Goal: Check status: Check status

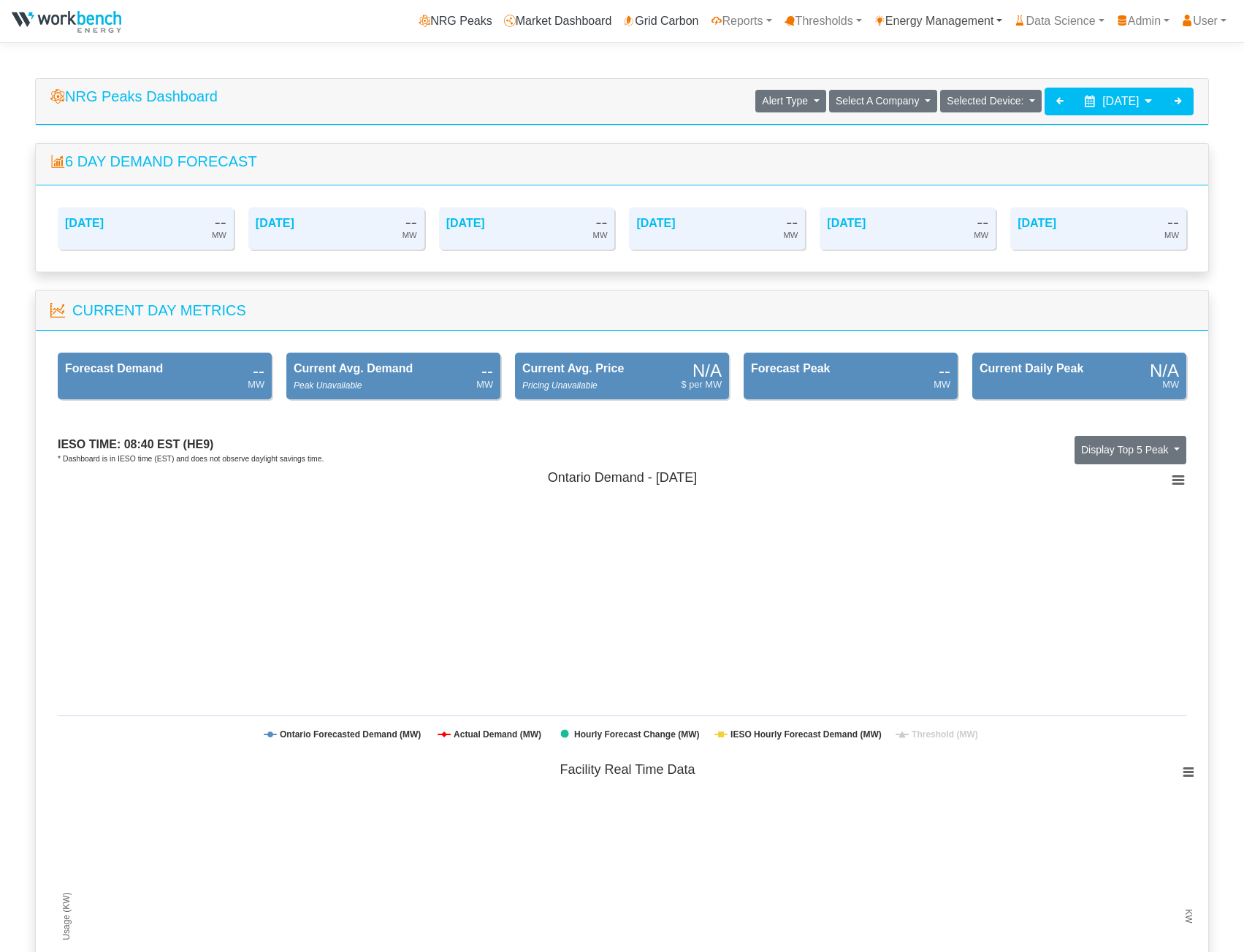
click at [901, 26] on link "Energy Management" at bounding box center [938, 21] width 141 height 29
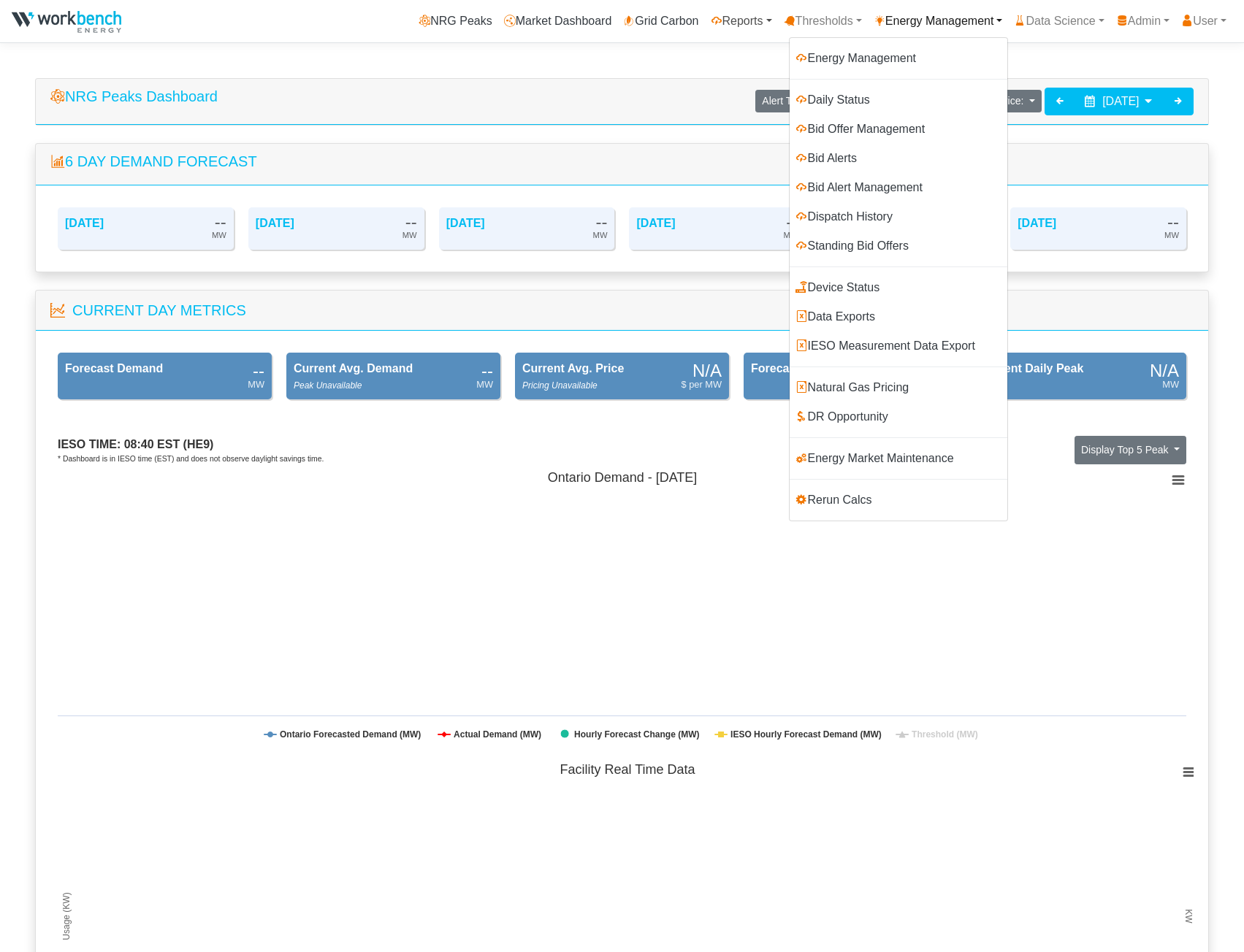
click at [732, 18] on link "Reports" at bounding box center [741, 21] width 73 height 29
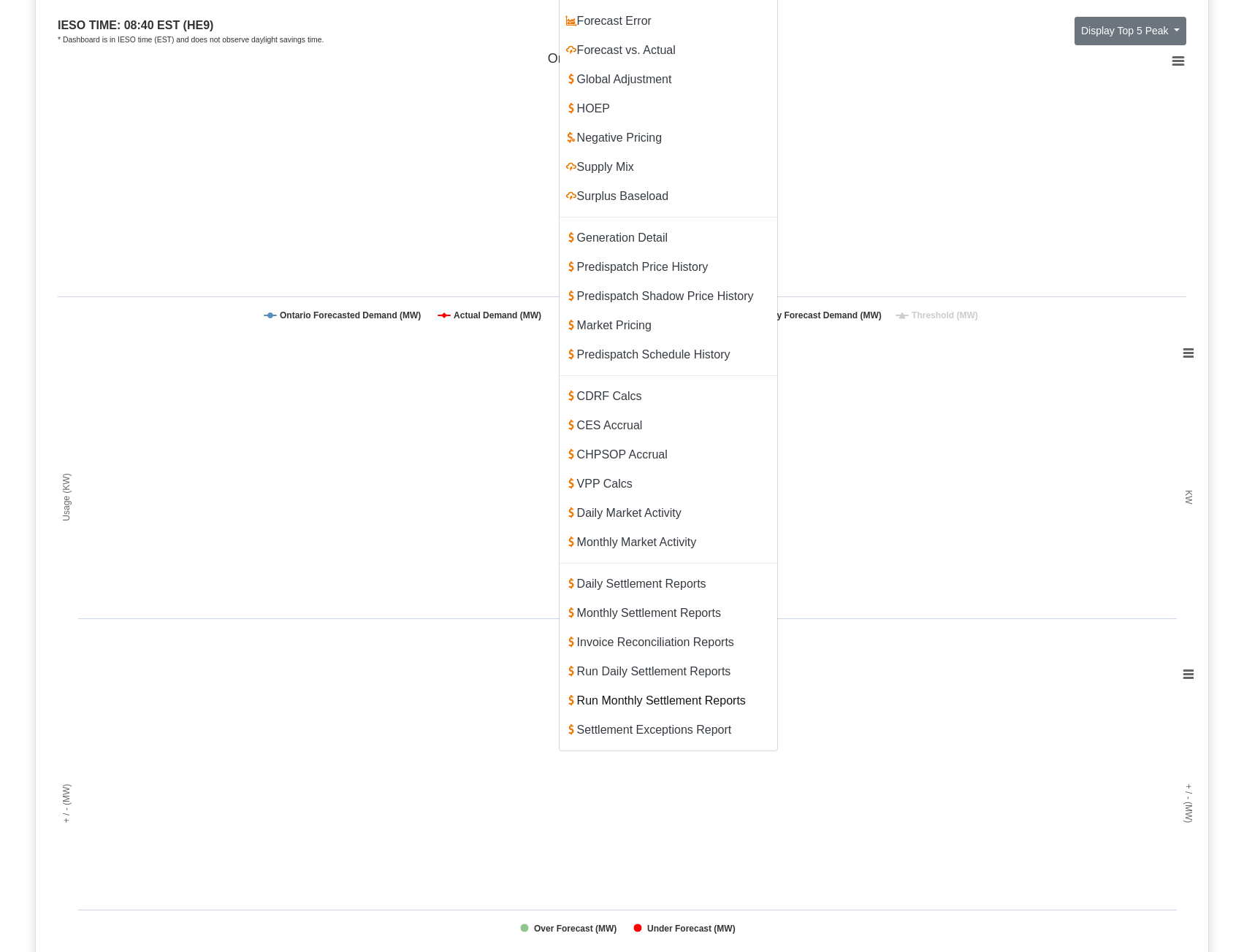
scroll to position [438, 0]
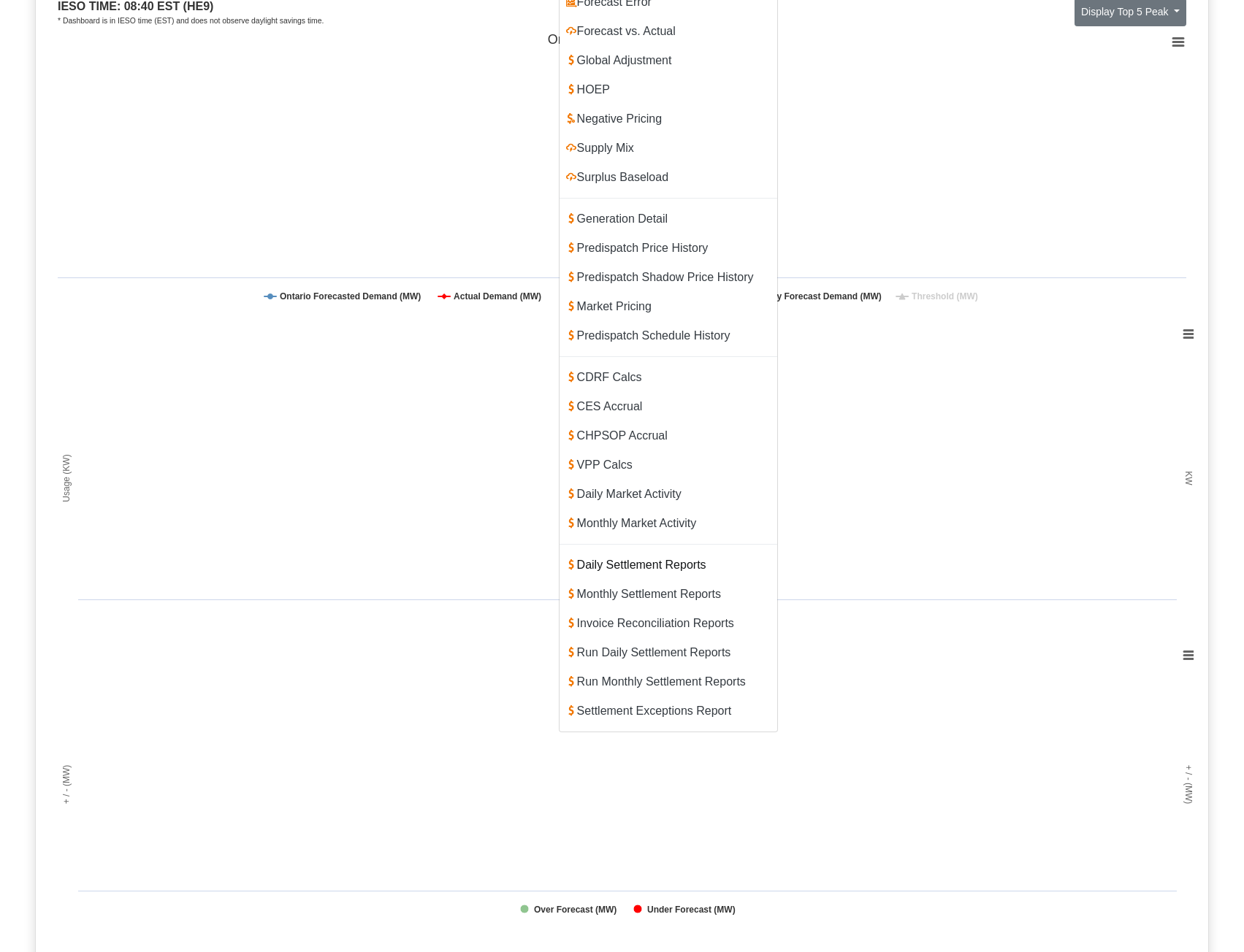
click at [652, 551] on link "Daily Settlement Reports" at bounding box center [668, 565] width 217 height 29
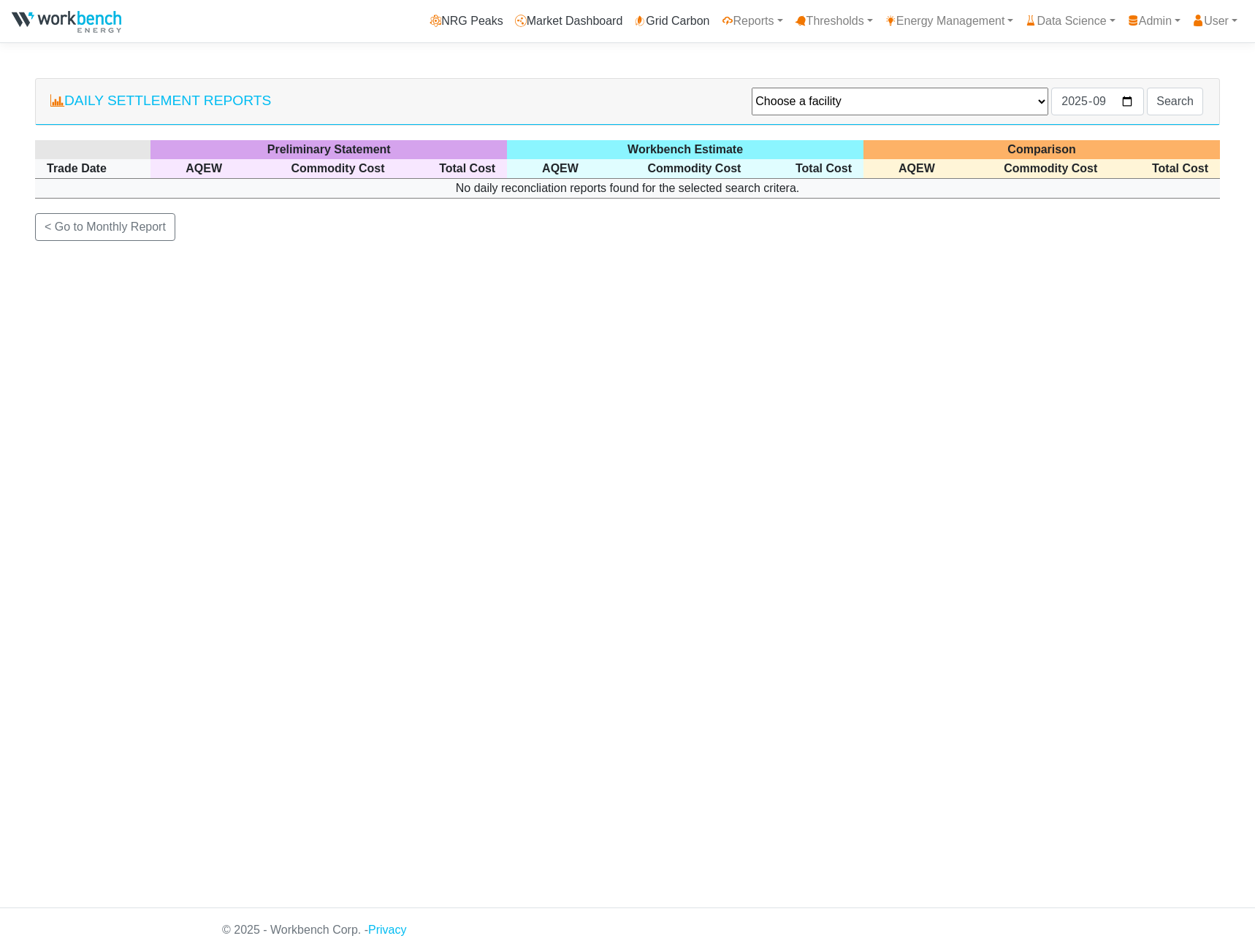
click at [854, 105] on select "Choose a facility Agnico Eagle - Macassa - Macassa Arauco Ltd - Flakeboard Deto…" at bounding box center [899, 101] width 296 height 28
select select "131"
click at [752, 88] on select "Choose a facility Agnico Eagle - Macassa - Macassa Arauco Ltd - Flakeboard Deto…" at bounding box center [899, 101] width 296 height 28
click at [1171, 107] on input "Search" at bounding box center [1174, 101] width 56 height 28
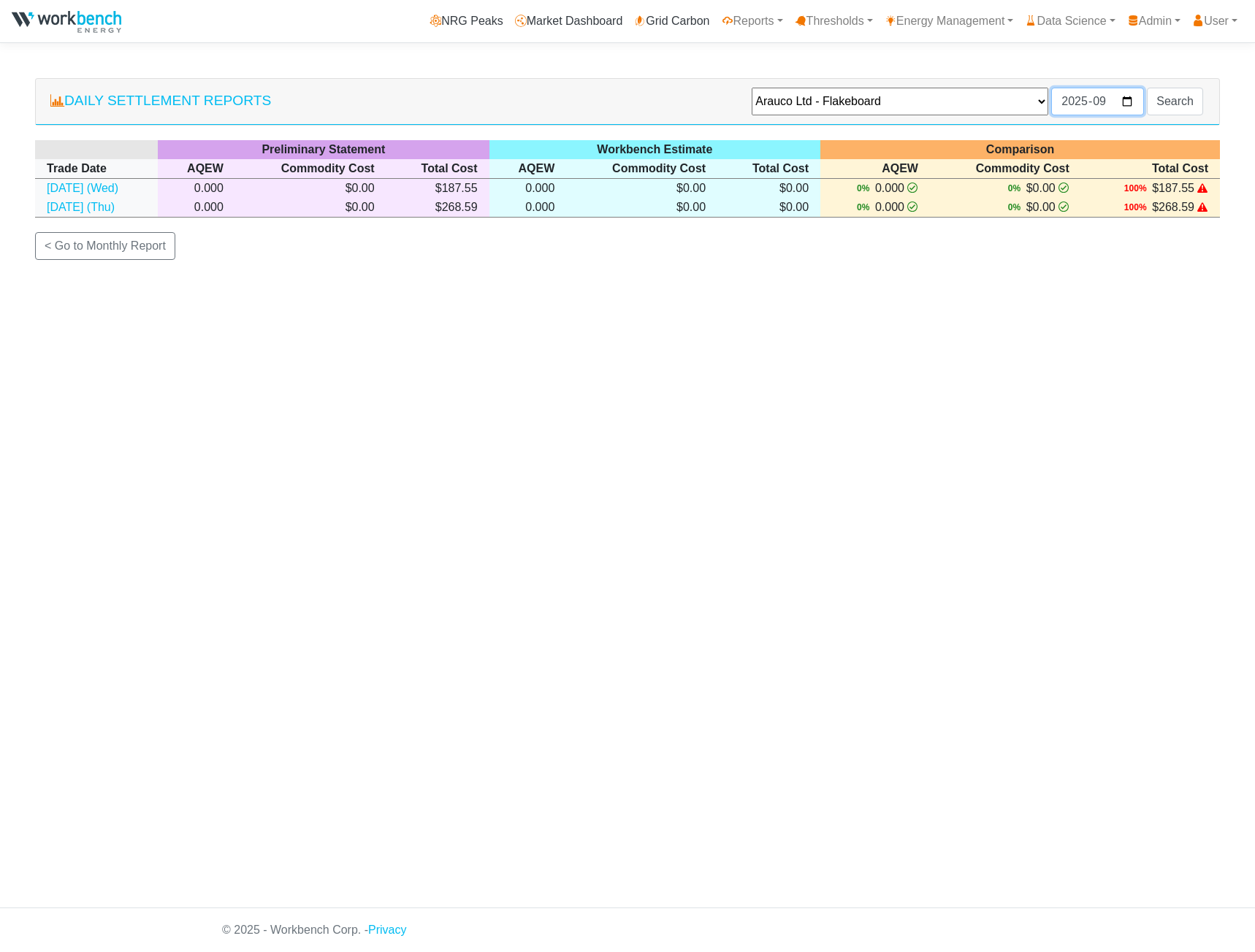
click at [1124, 103] on input "2025-09" at bounding box center [1097, 101] width 92 height 28
type input "2025-08"
click at [1171, 92] on input "Search" at bounding box center [1174, 101] width 56 height 28
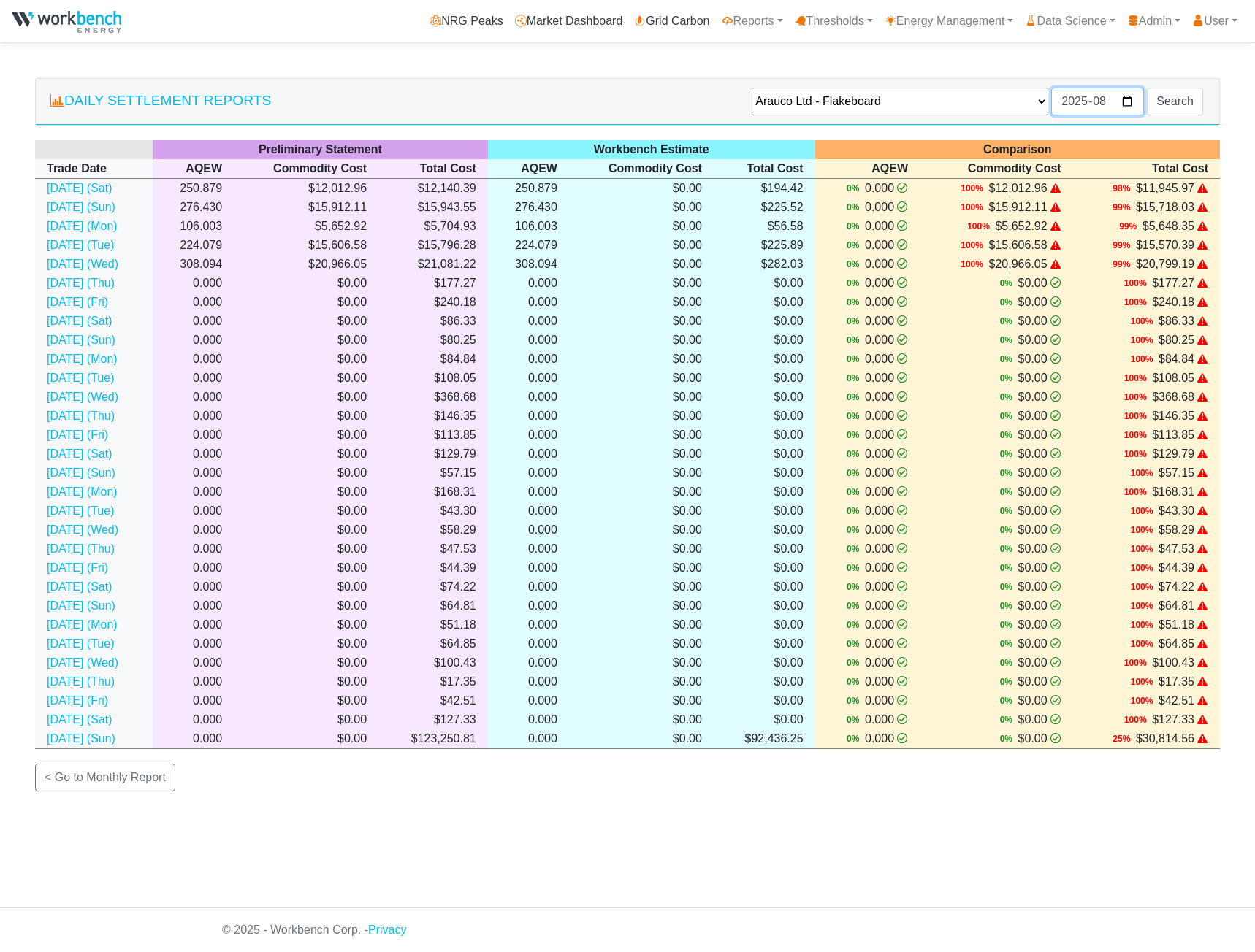
click at [1125, 103] on input "2025-08" at bounding box center [1097, 101] width 92 height 28
type input "2025-04"
click at [1173, 100] on input "Search" at bounding box center [1174, 101] width 56 height 28
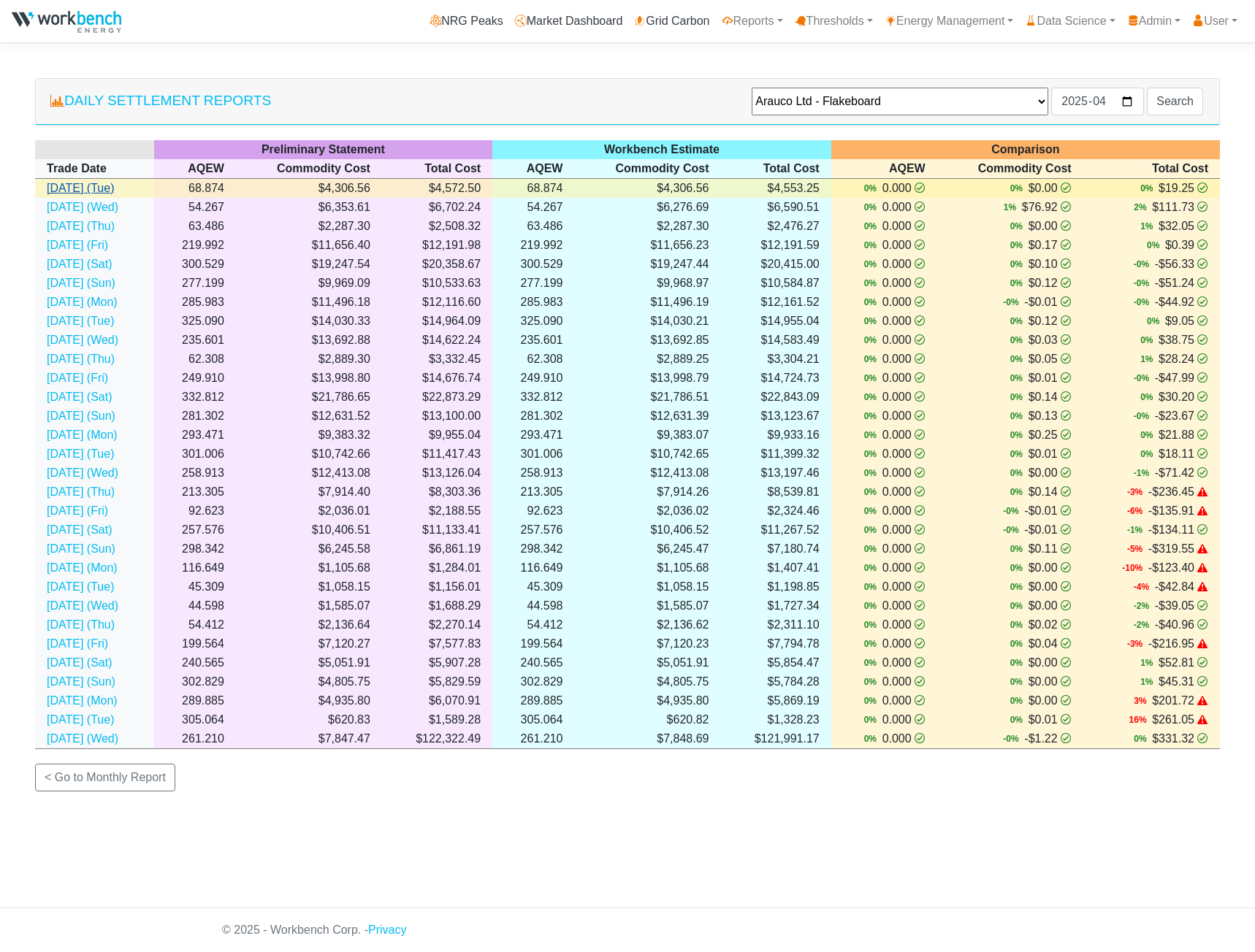
click at [114, 191] on link "01 Apr 2025 (Tue)" at bounding box center [80, 188] width 67 height 13
